Goal: Find contact information: Find contact information

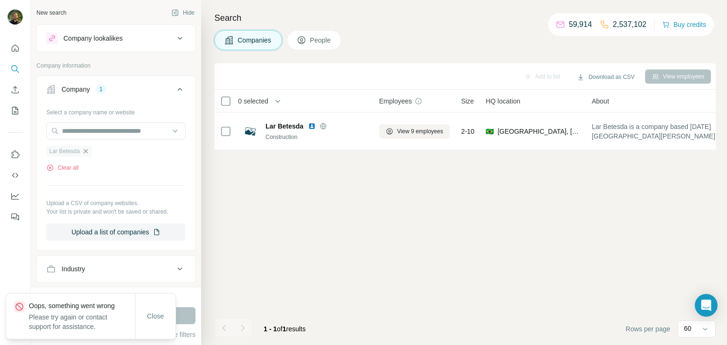
click at [88, 153] on icon "button" at bounding box center [85, 151] width 4 height 4
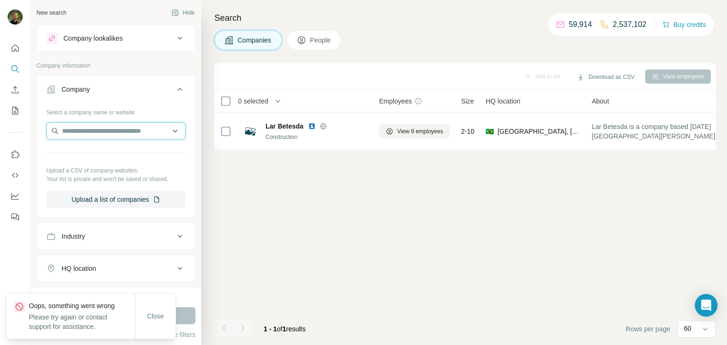
click at [83, 133] on input "text" at bounding box center [115, 131] width 139 height 17
paste input "**********"
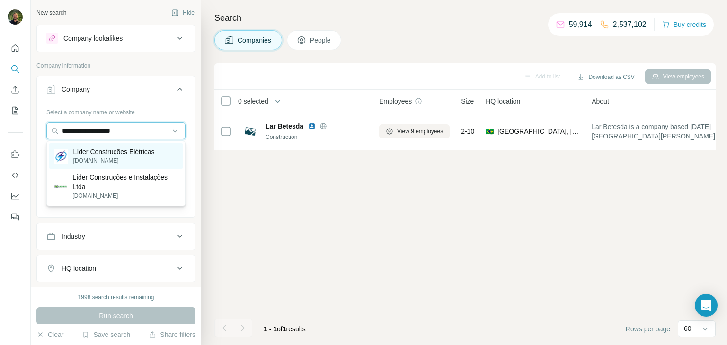
type input "**********"
click at [114, 150] on p "Líder Construções Elétricas" at bounding box center [113, 151] width 81 height 9
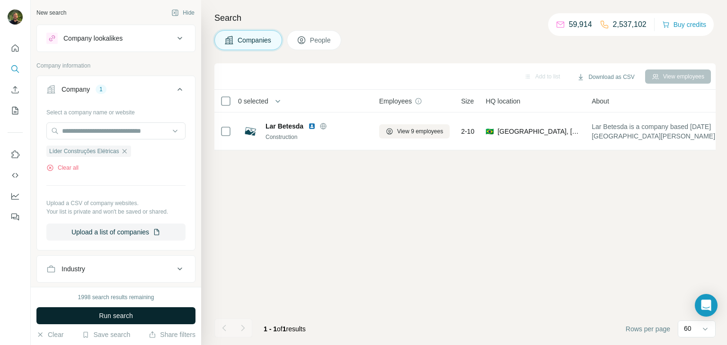
click at [137, 315] on button "Run search" at bounding box center [115, 316] width 159 height 17
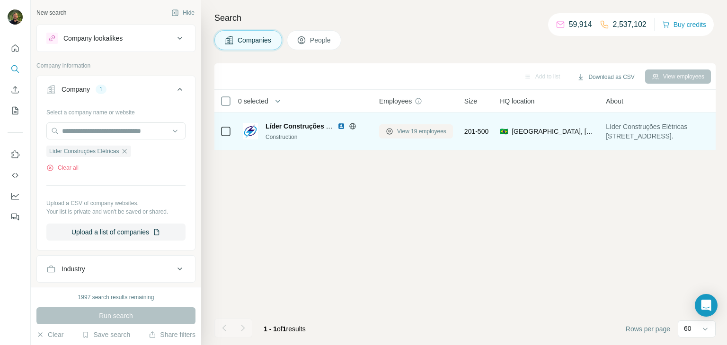
click at [397, 132] on span "View 19 employees" at bounding box center [421, 131] width 49 height 9
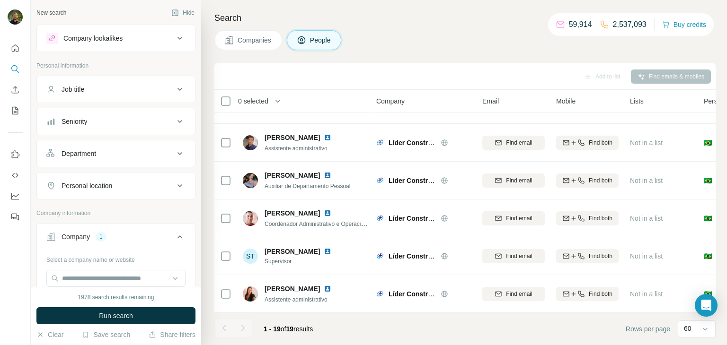
scroll to position [519, 3]
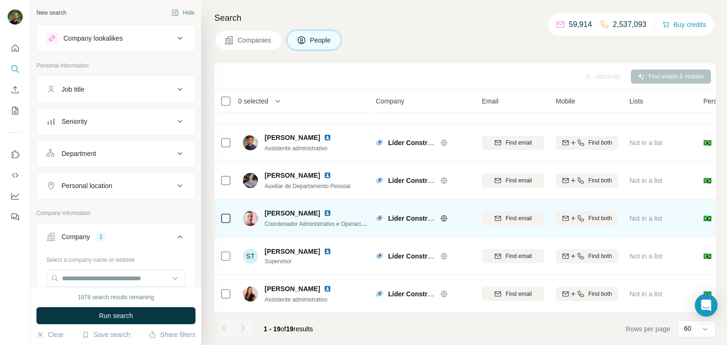
click at [277, 217] on span "[PERSON_NAME]" at bounding box center [292, 213] width 55 height 9
click at [275, 214] on span "[PERSON_NAME]" at bounding box center [292, 213] width 55 height 9
click at [273, 213] on span "[PERSON_NAME]" at bounding box center [292, 213] width 55 height 9
click at [324, 213] on img at bounding box center [328, 214] width 8 height 8
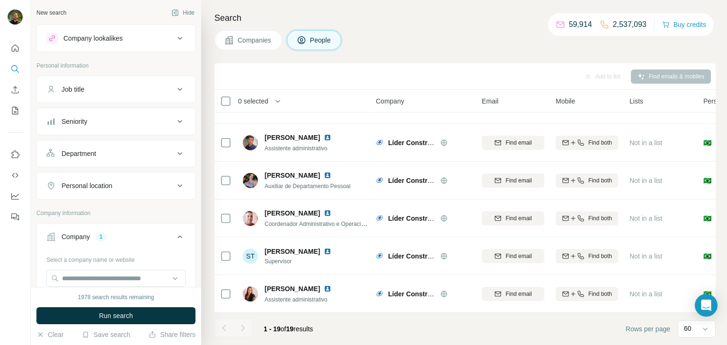
click at [0, 345] on div at bounding box center [0, 345] width 0 height 0
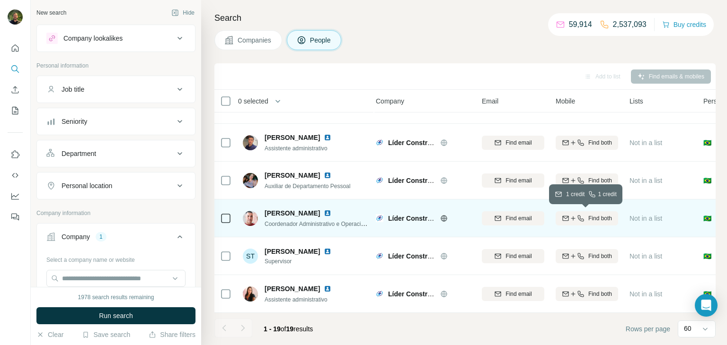
click at [573, 222] on button "Find both" at bounding box center [587, 219] width 62 height 14
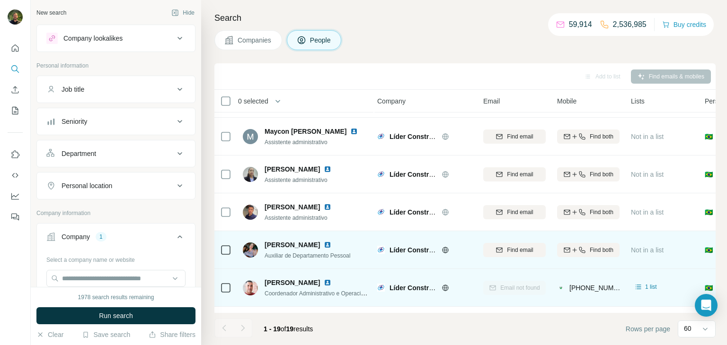
scroll to position [447, 2]
